Goal: Information Seeking & Learning: Check status

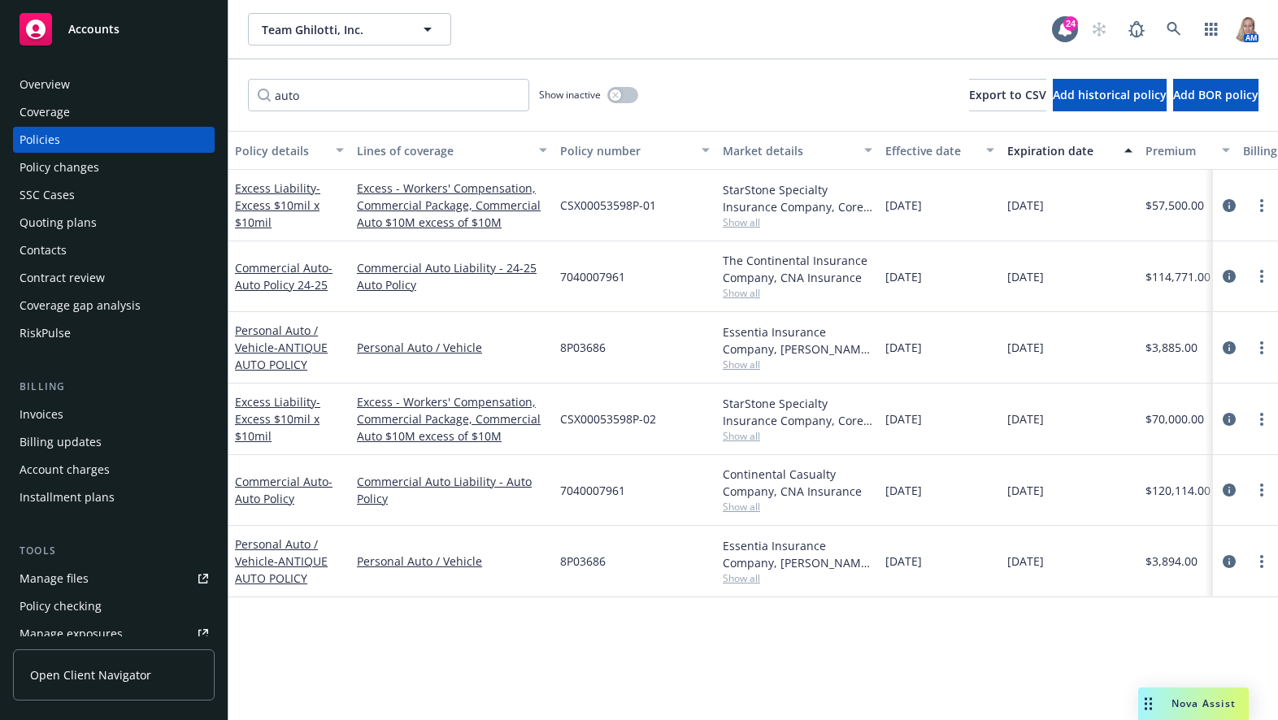
click at [1177, 705] on span "Nova Assist" at bounding box center [1203, 704] width 64 height 14
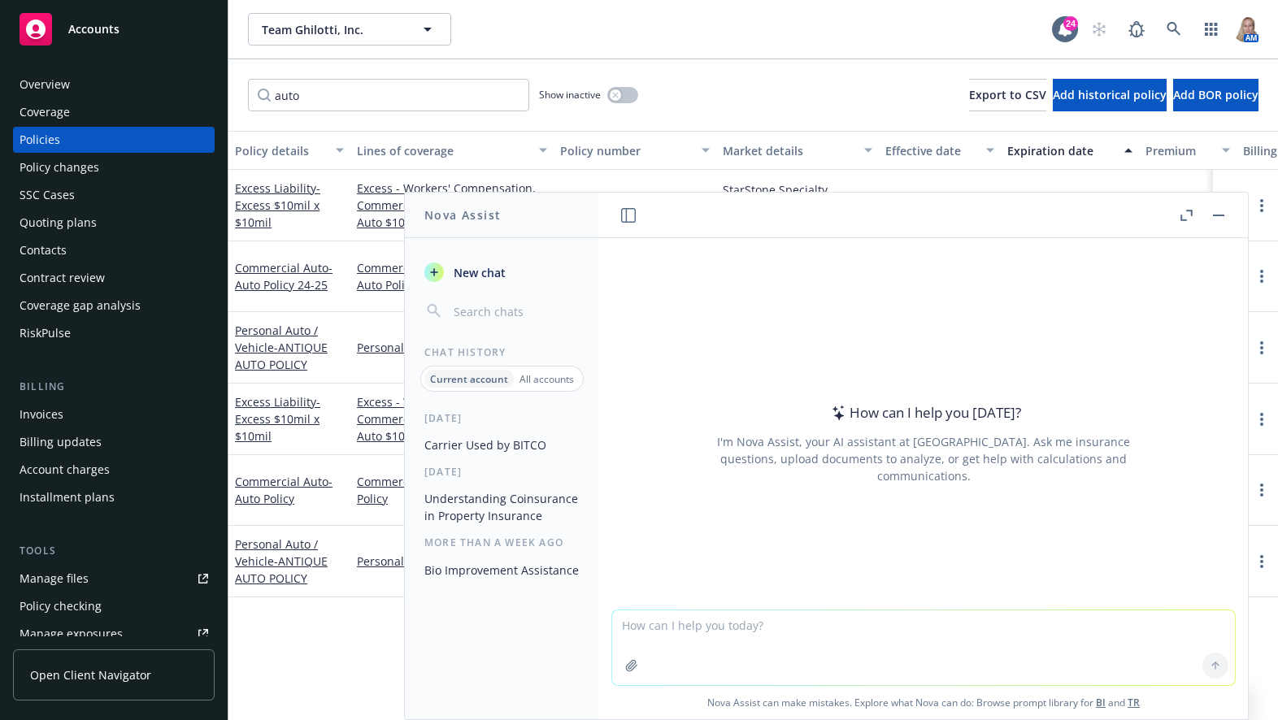
click at [773, 634] on textarea at bounding box center [923, 648] width 623 height 75
drag, startPoint x: 846, startPoint y: 630, endPoint x: 889, endPoint y: 585, distance: 62.1
click at [846, 628] on textarea "What is the Job Description of a Commercial Insurance Account Manager?" at bounding box center [923, 647] width 623 height 76
type textarea "What is the Job Description of a Commercial Construction Insurance Account Mana…"
click at [1109, 615] on textarea "What is the Job Description of a Commercial Construction Insurance Account Mana…" at bounding box center [923, 647] width 623 height 76
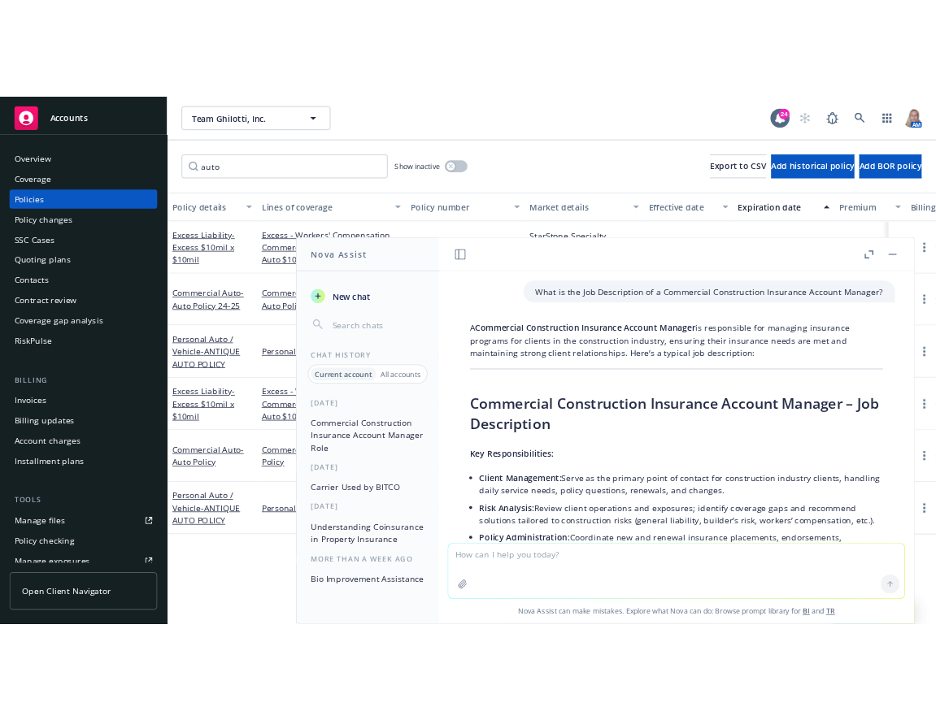
scroll to position [59, 0]
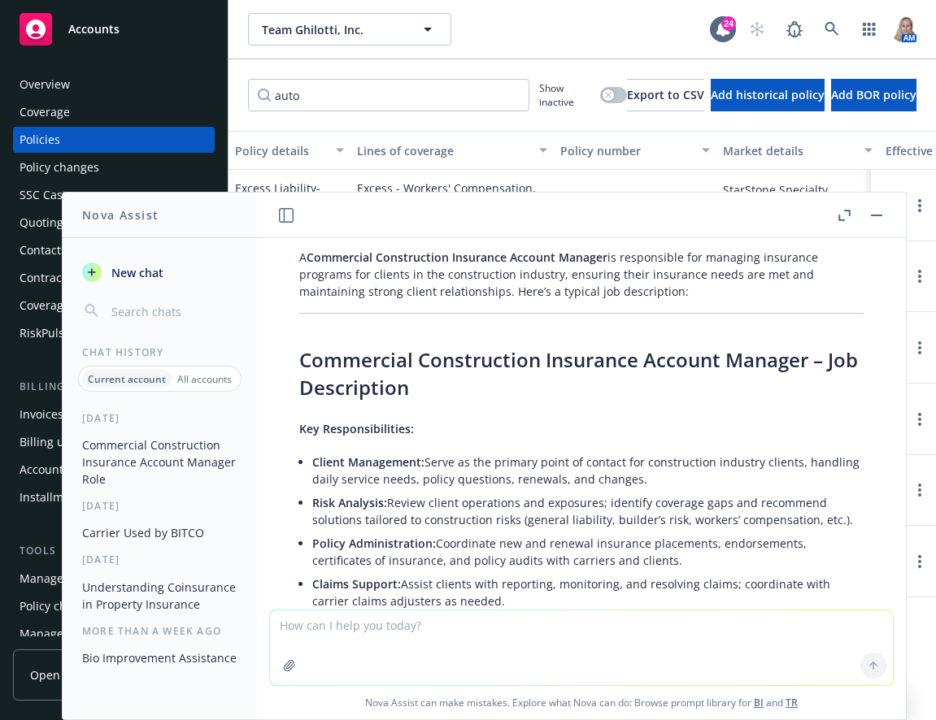
click at [871, 212] on button "button" at bounding box center [877, 216] width 20 height 20
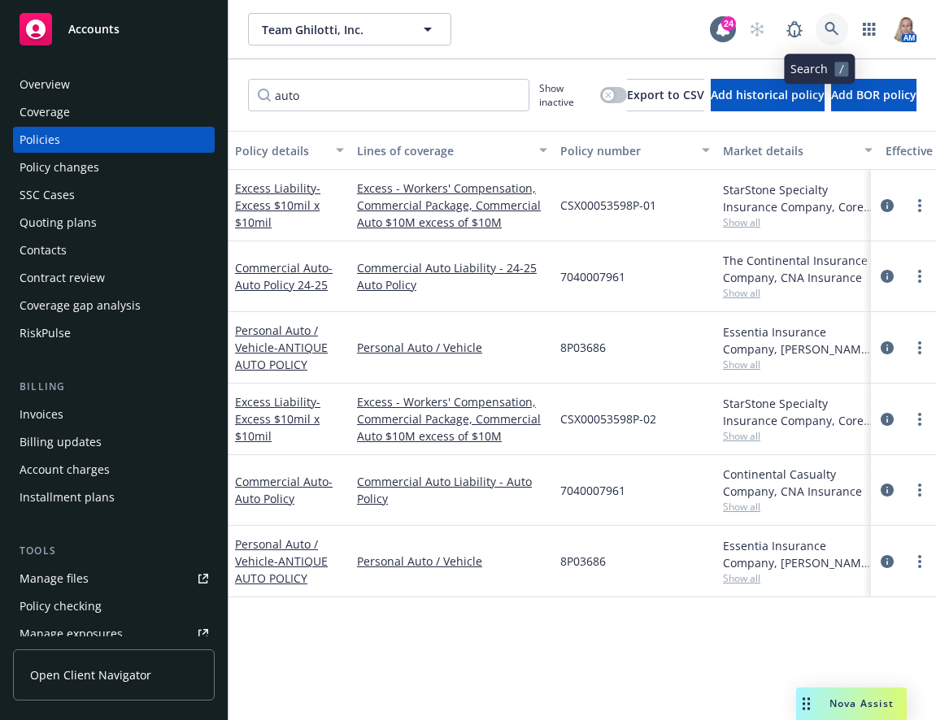
click at [829, 24] on link at bounding box center [831, 29] width 33 height 33
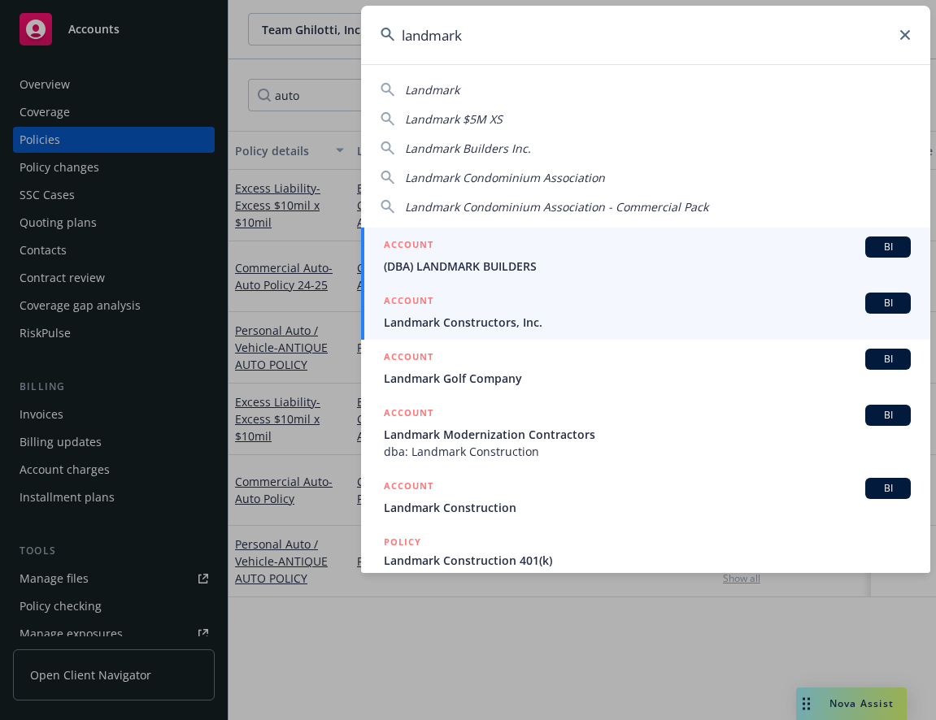
type input "landmark"
click at [440, 323] on span "Landmark Constructors, Inc." at bounding box center [647, 322] width 527 height 17
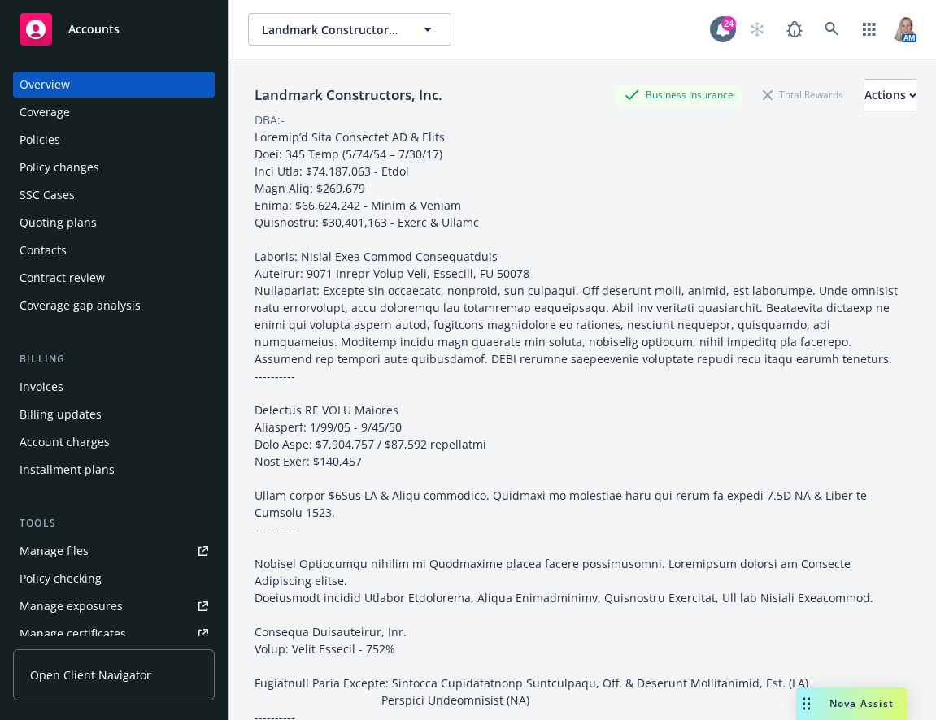
click at [66, 396] on div "Invoices" at bounding box center [114, 387] width 189 height 26
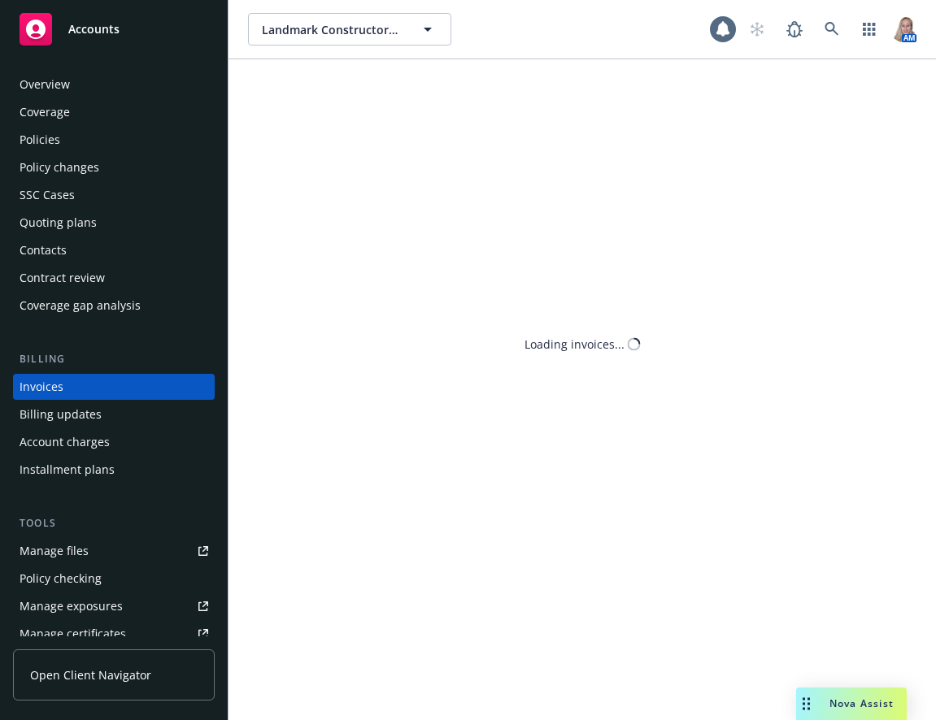
scroll to position [1, 0]
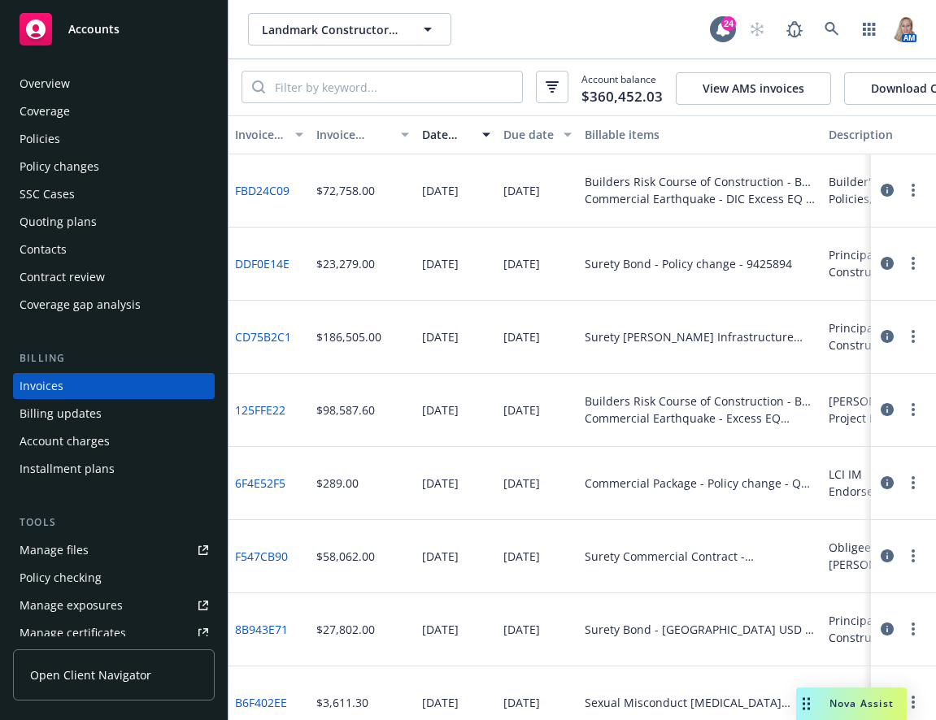
click at [106, 23] on span "Accounts" at bounding box center [93, 29] width 51 height 13
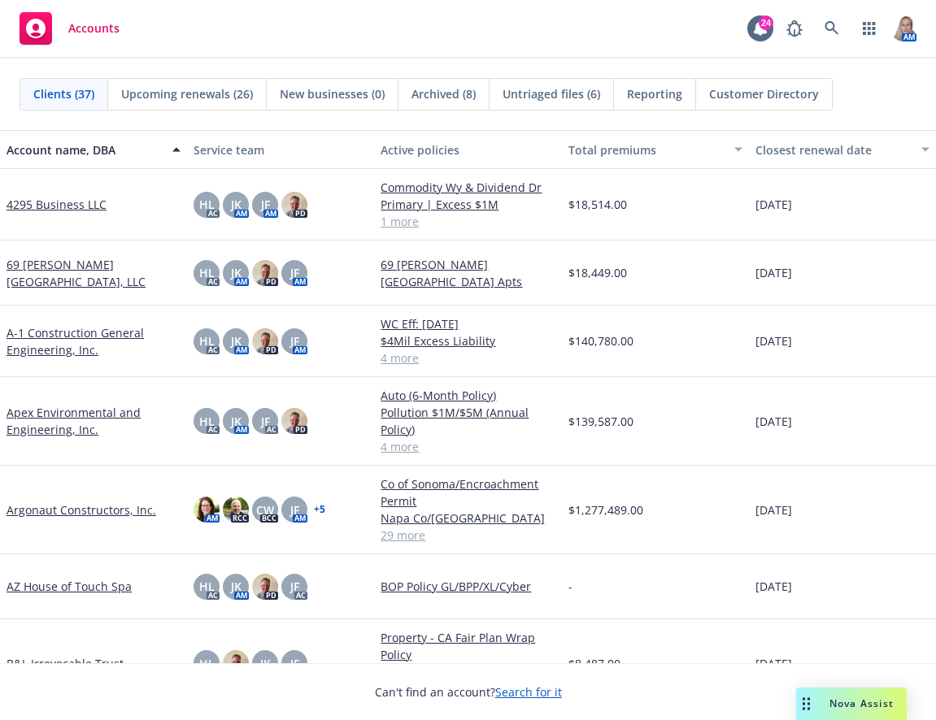
scroll to position [1138, 0]
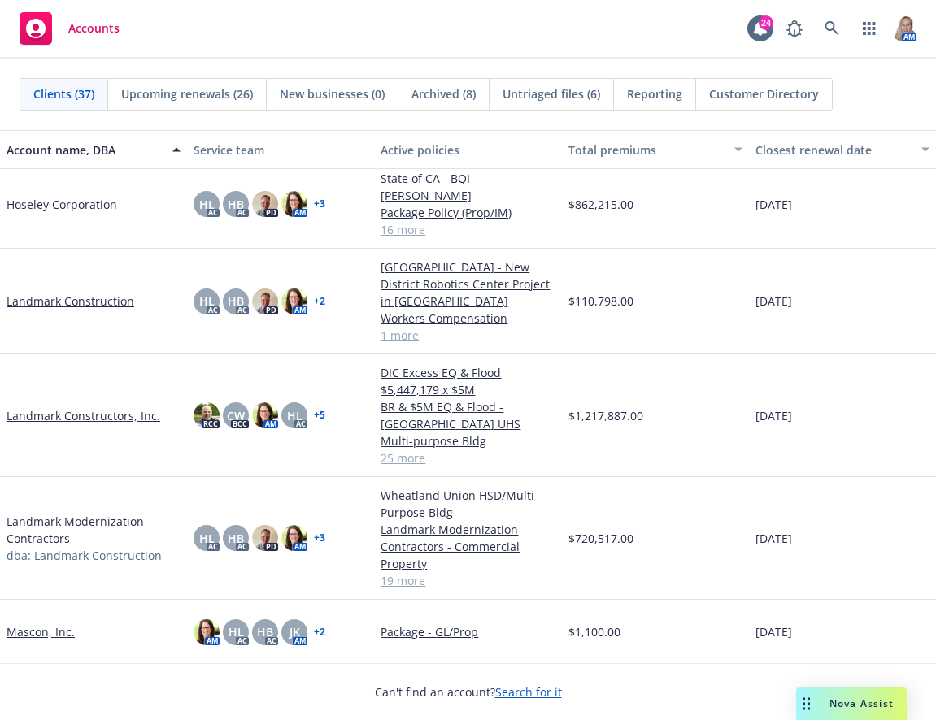
click at [83, 535] on link "Landmark Modernization Contractors" at bounding box center [94, 530] width 174 height 34
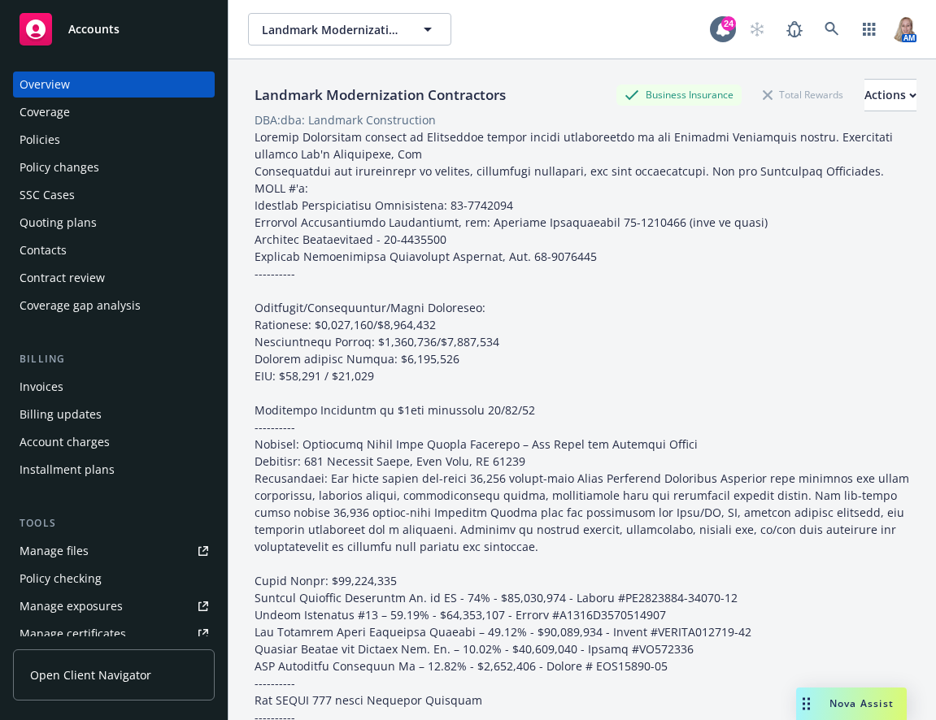
click at [68, 385] on div "Invoices" at bounding box center [114, 387] width 189 height 26
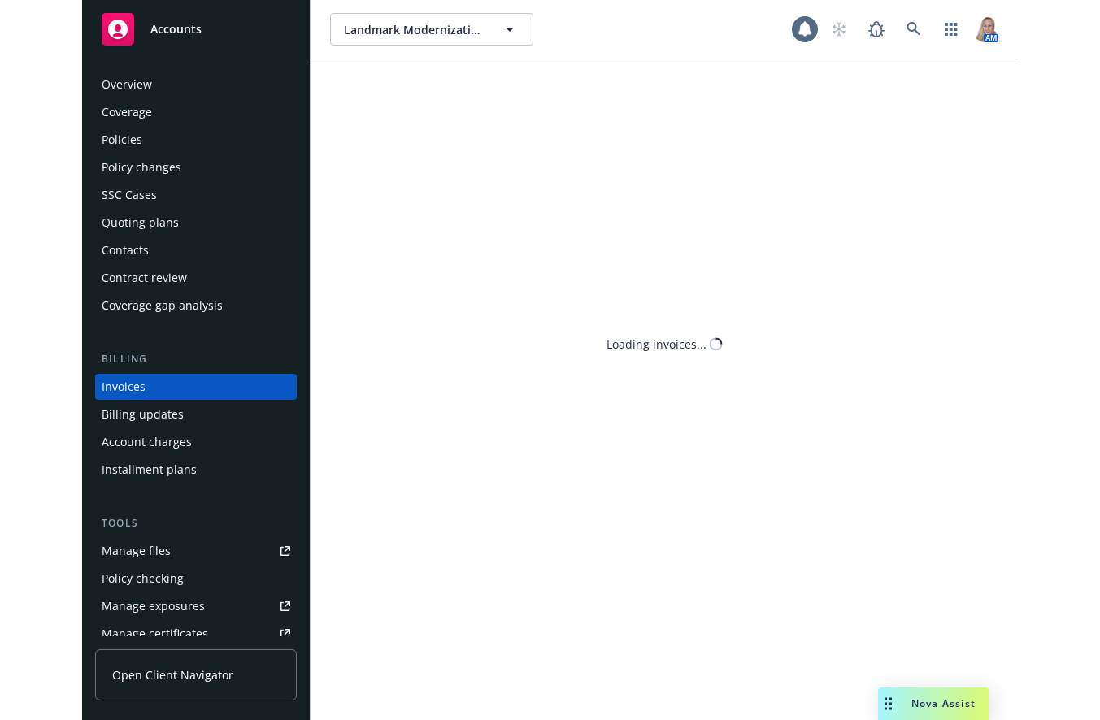
scroll to position [1, 0]
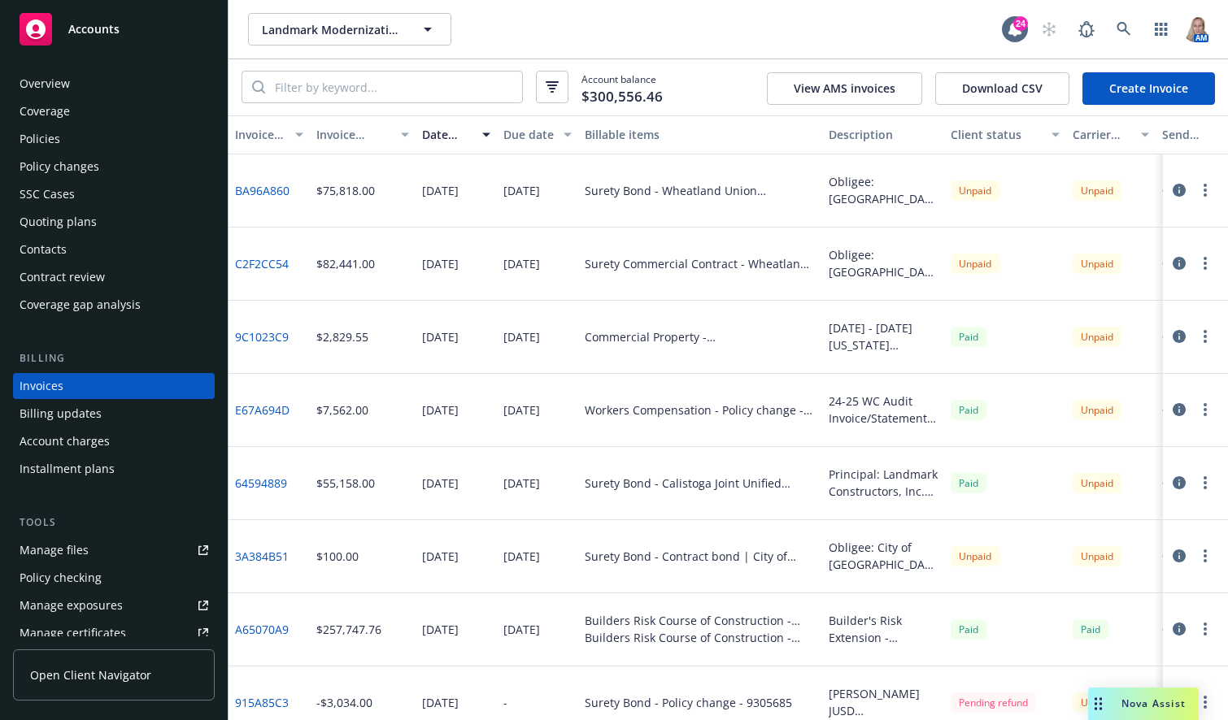
click at [280, 340] on link "9C1023C9" at bounding box center [262, 336] width 54 height 17
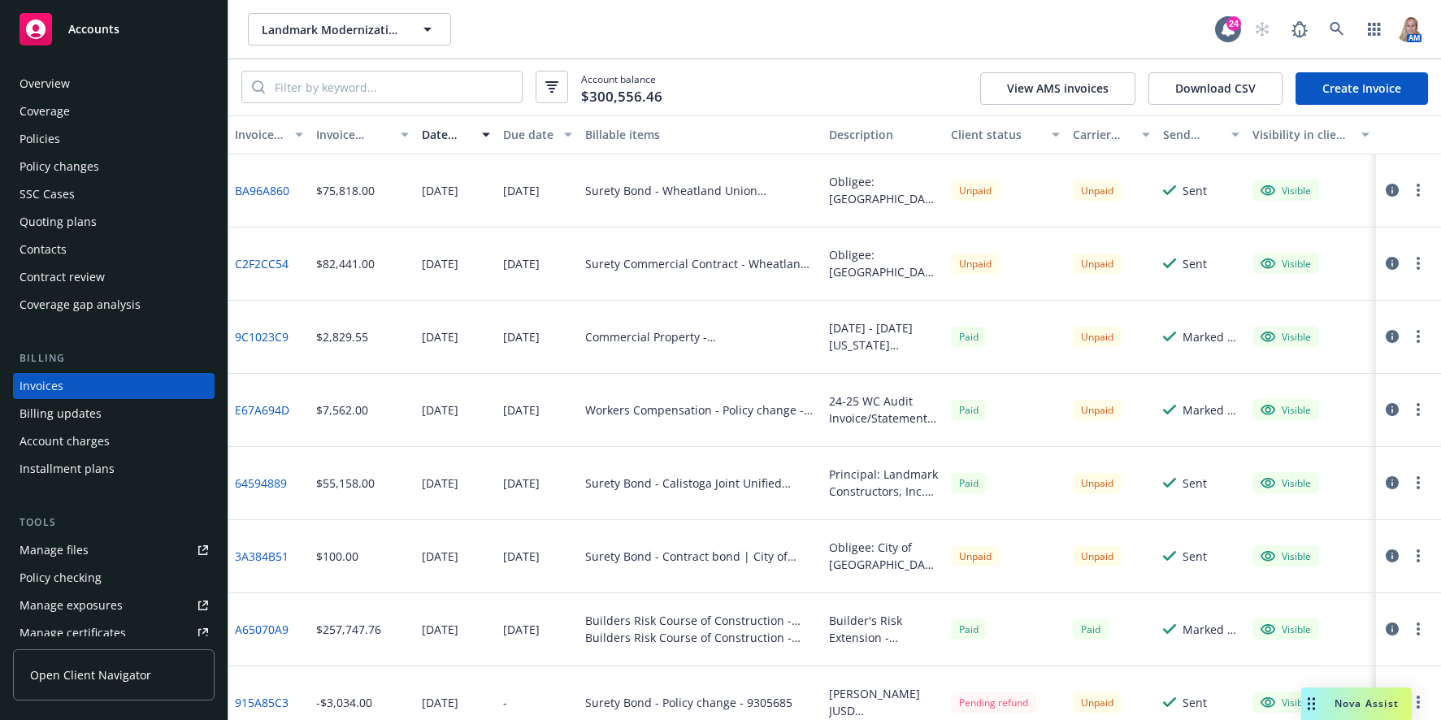
click at [1277, 331] on icon "button" at bounding box center [1392, 336] width 13 height 13
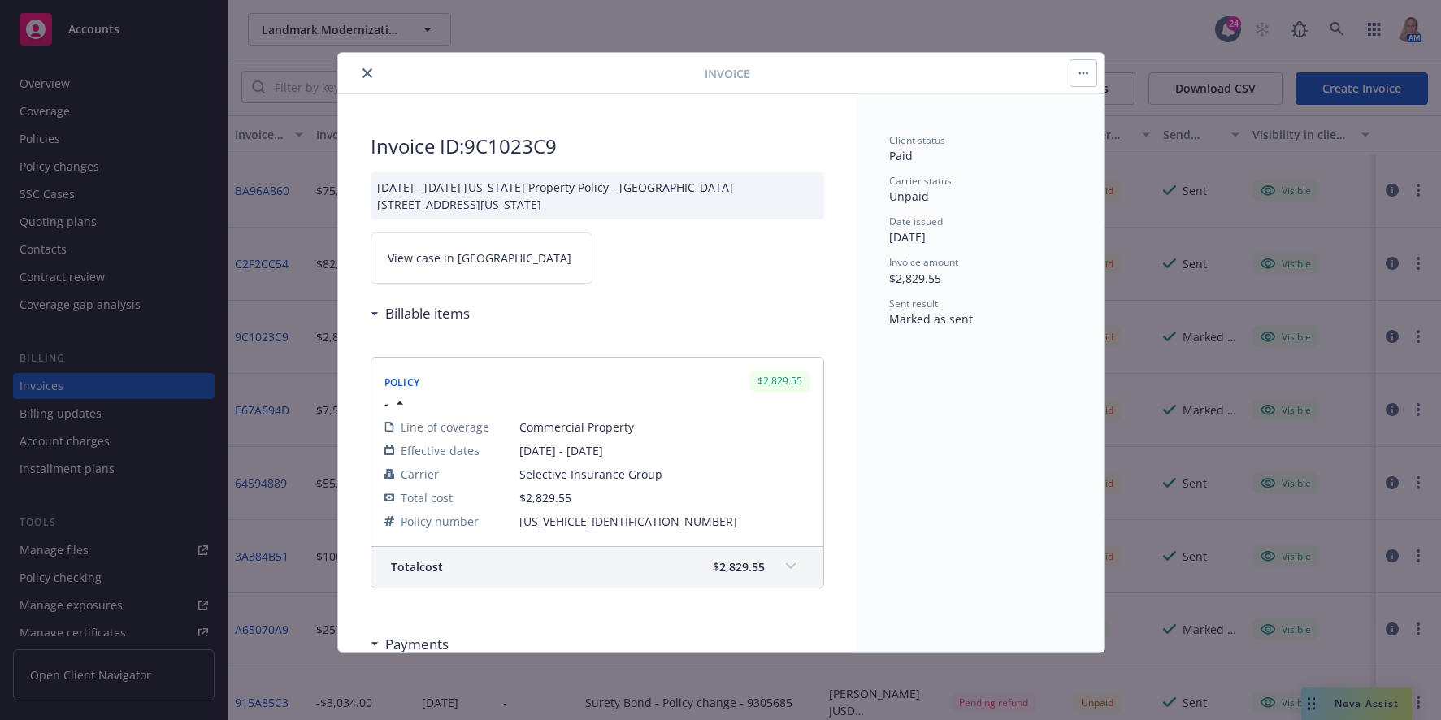
click at [456, 263] on span "View case in SSC" at bounding box center [480, 258] width 184 height 17
click at [460, 258] on span "View case in SSC" at bounding box center [480, 258] width 184 height 17
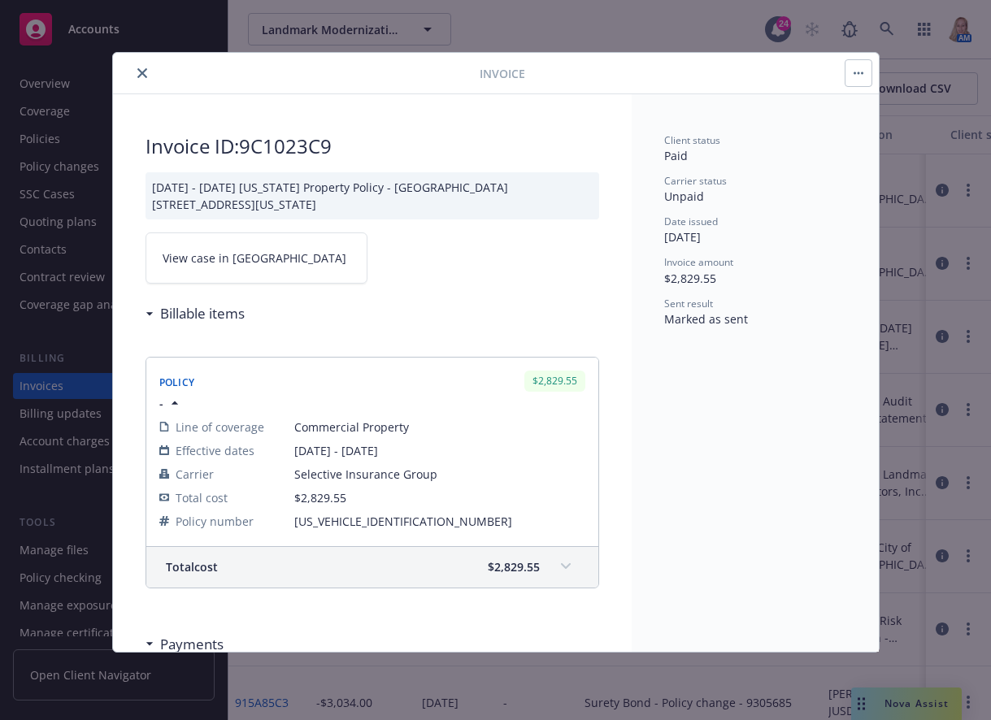
click at [137, 68] on icon "close" at bounding box center [142, 73] width 10 height 10
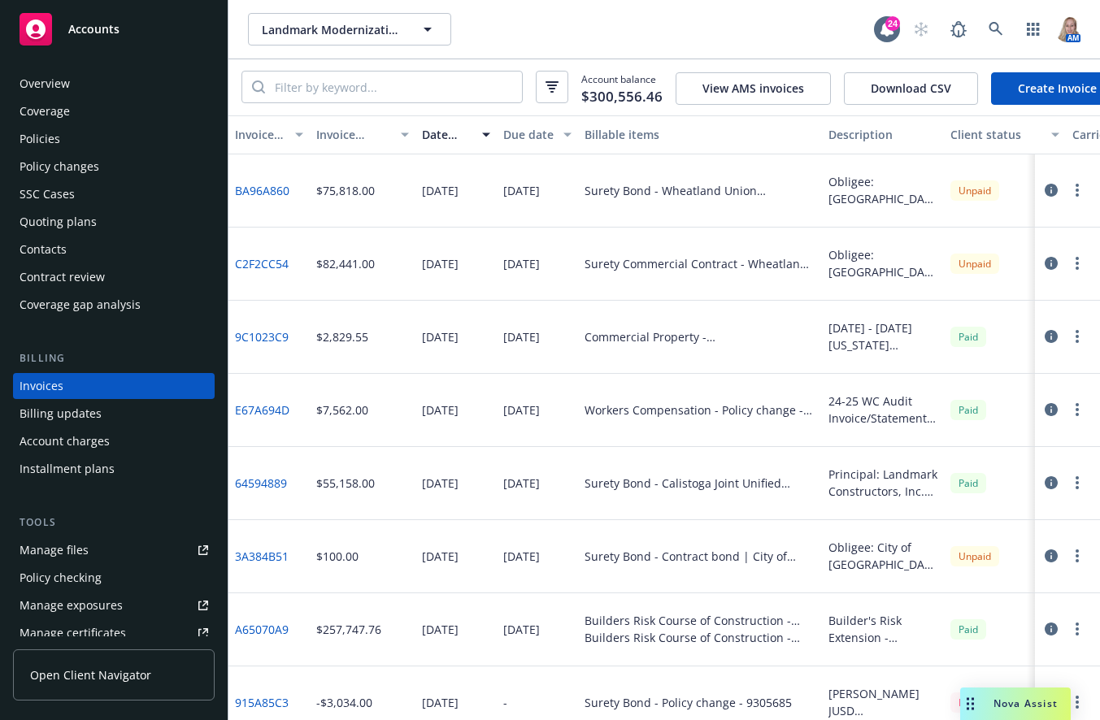
click at [1045, 416] on icon "button" at bounding box center [1051, 409] width 13 height 13
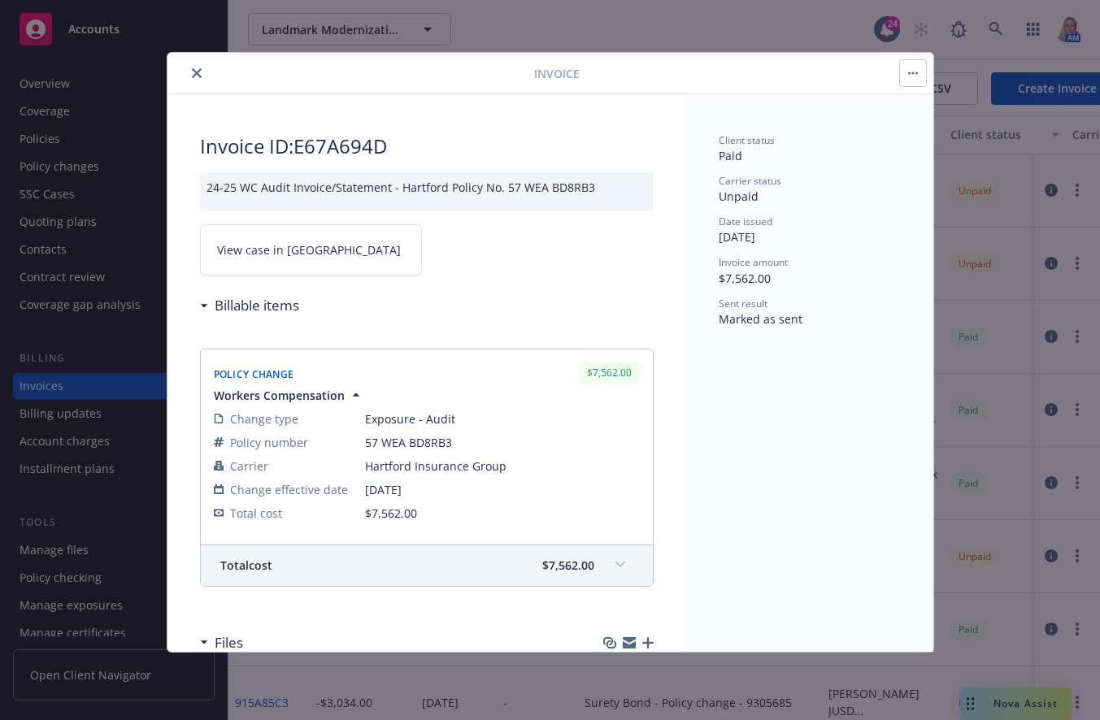
click at [292, 259] on link "View case in SSC" at bounding box center [311, 249] width 222 height 51
click at [197, 72] on icon "close" at bounding box center [197, 73] width 10 height 10
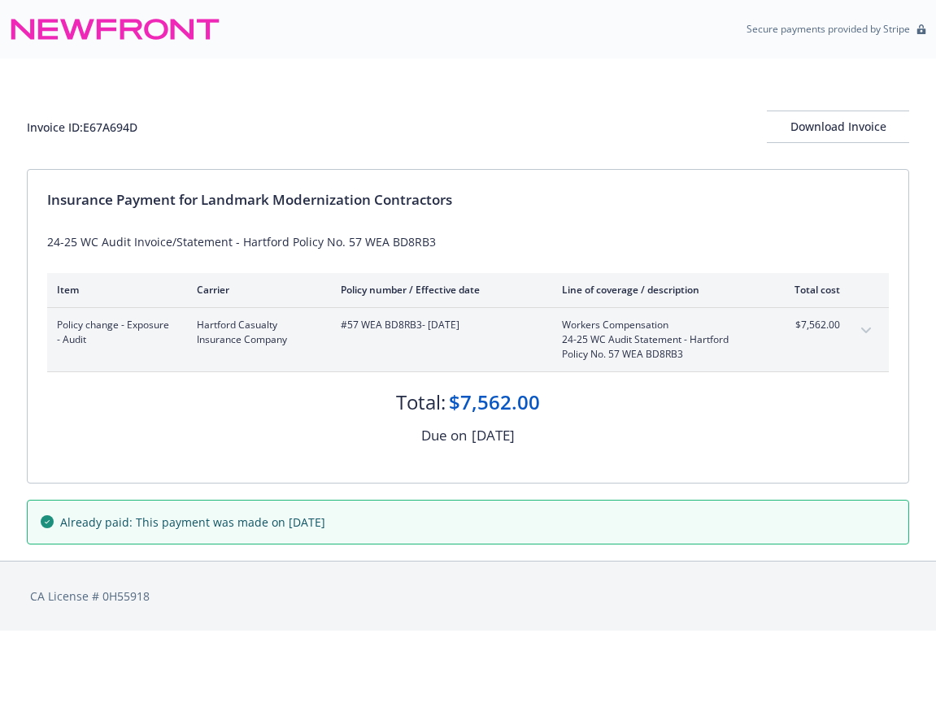
click at [325, 518] on span "Already paid: This payment was made on [DATE]" at bounding box center [192, 522] width 265 height 17
